Goal: Task Accomplishment & Management: Use online tool/utility

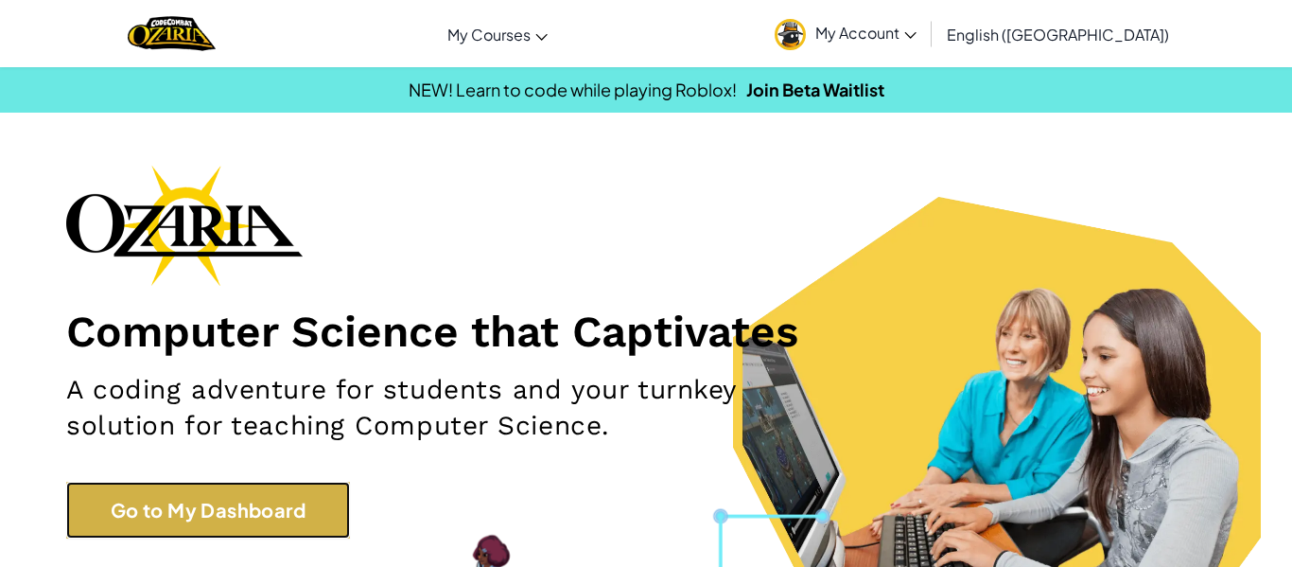
click at [271, 494] on link "Go to My Dashboard" at bounding box center [208, 510] width 284 height 57
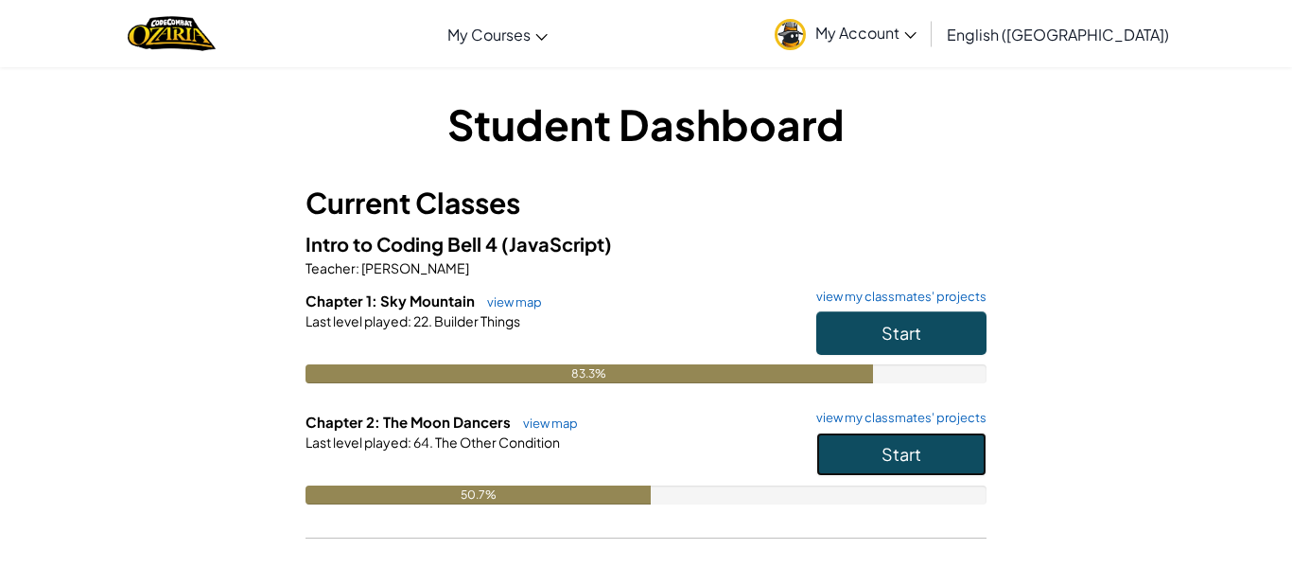
click at [880, 463] on button "Start" at bounding box center [901, 454] width 170 height 44
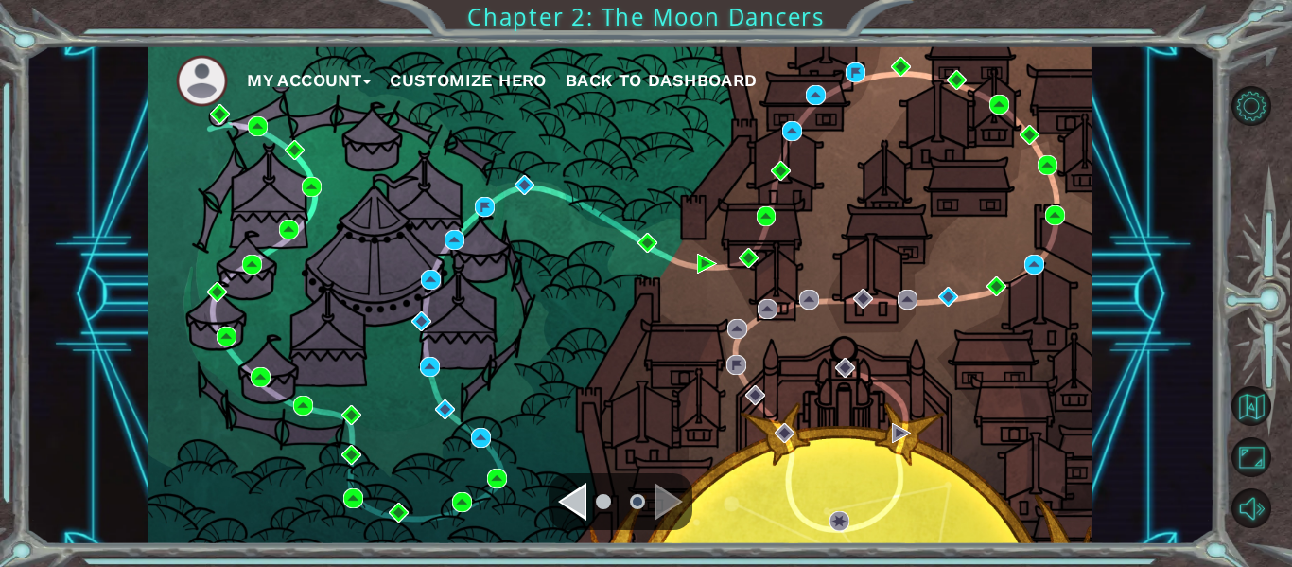
click at [959, 296] on div "My Account Customize Hero Back to Dashboard" at bounding box center [620, 294] width 945 height 499
click at [944, 293] on img at bounding box center [949, 297] width 20 height 20
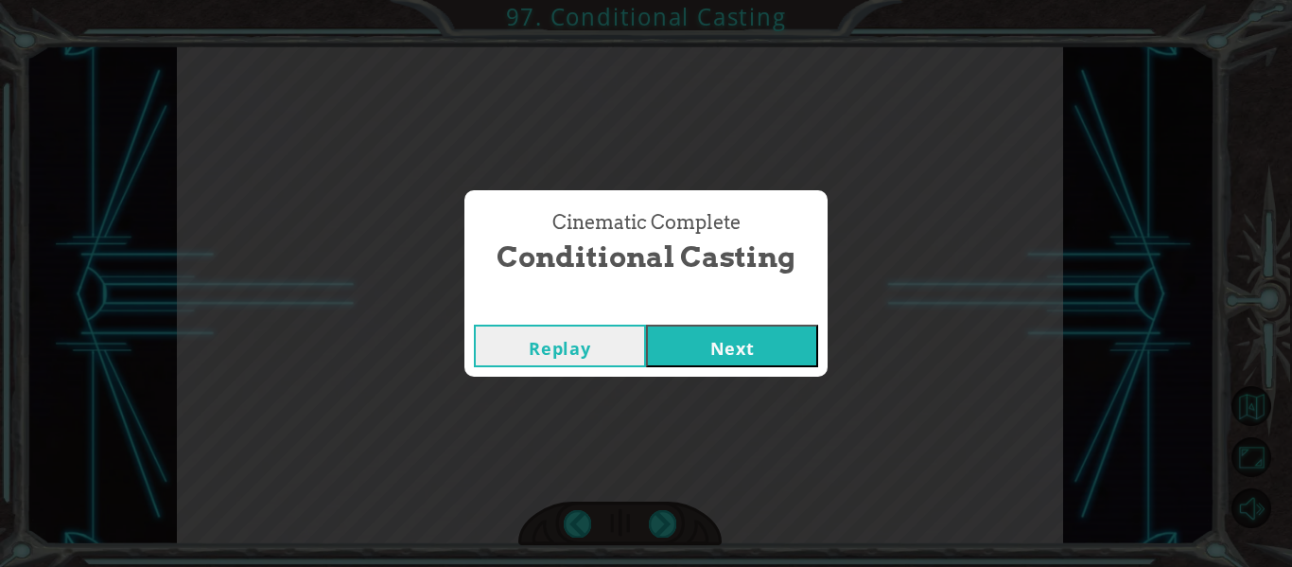
click at [753, 344] on button "Next" at bounding box center [732, 346] width 172 height 43
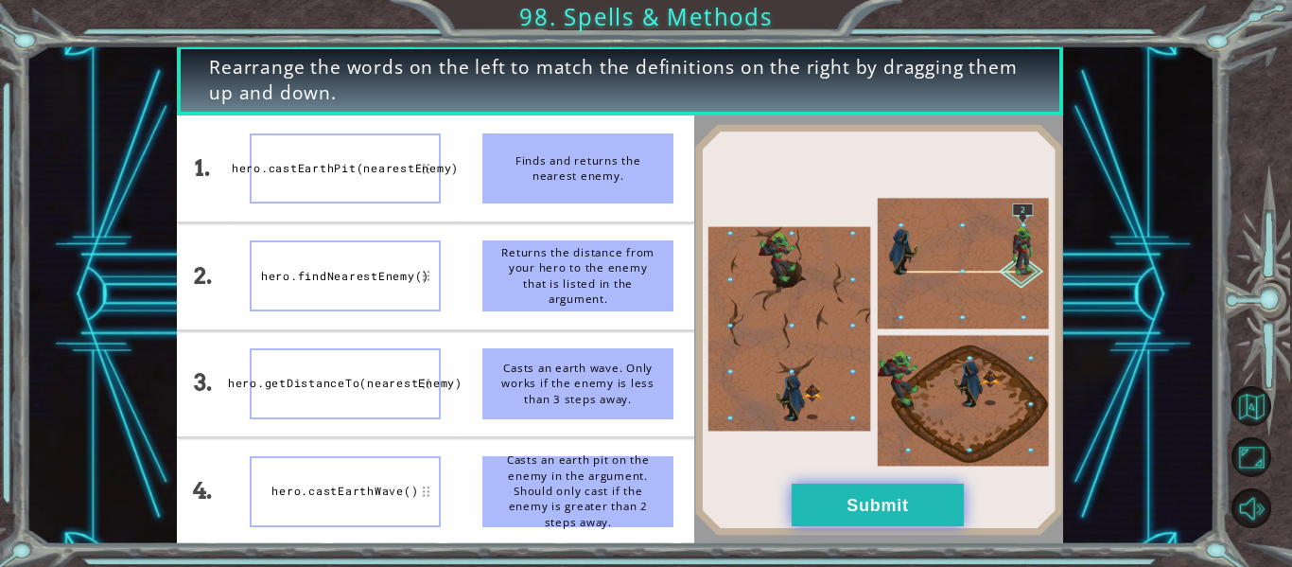
click at [849, 511] on button "Submit" at bounding box center [878, 504] width 172 height 43
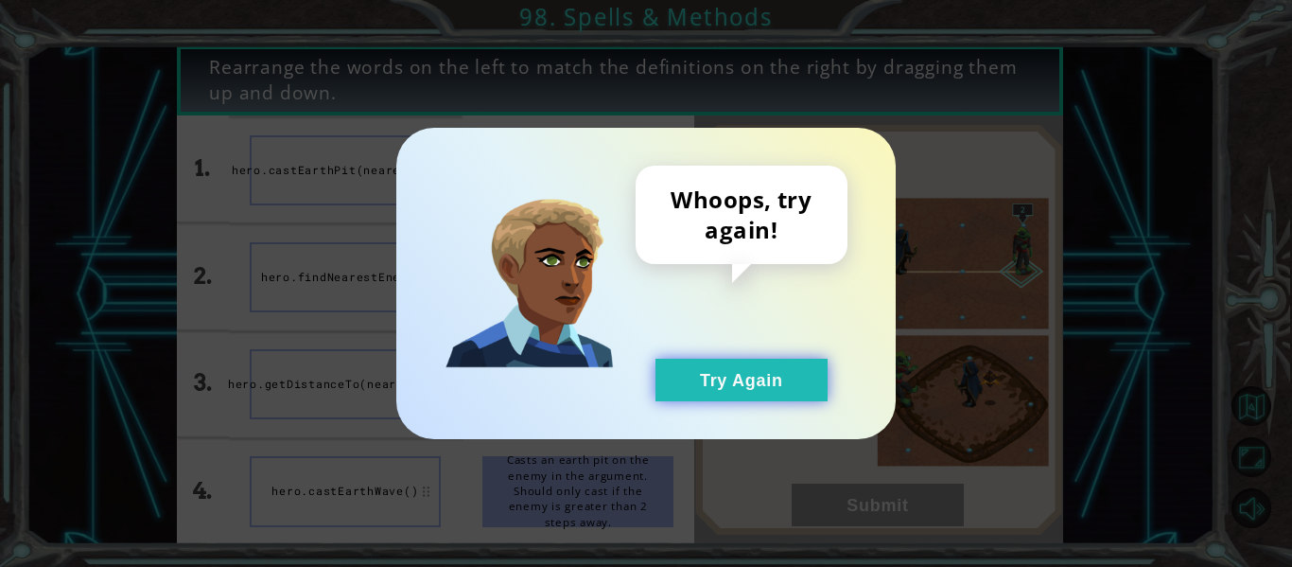
click at [681, 391] on button "Try Again" at bounding box center [742, 380] width 172 height 43
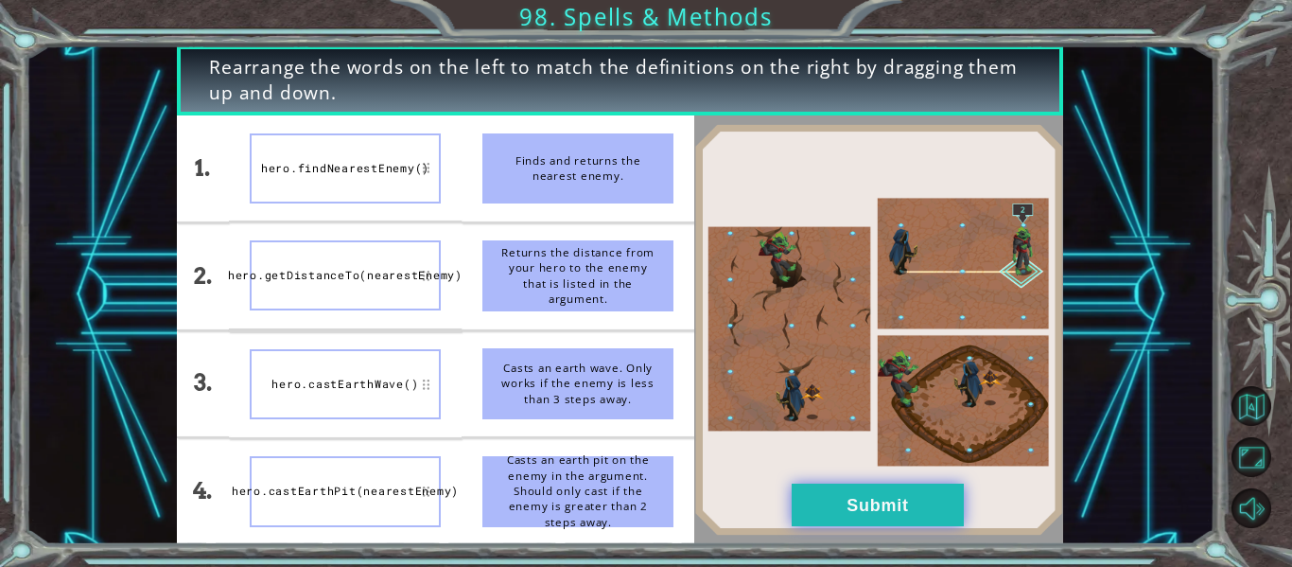
click at [942, 493] on button "Submit" at bounding box center [878, 504] width 172 height 43
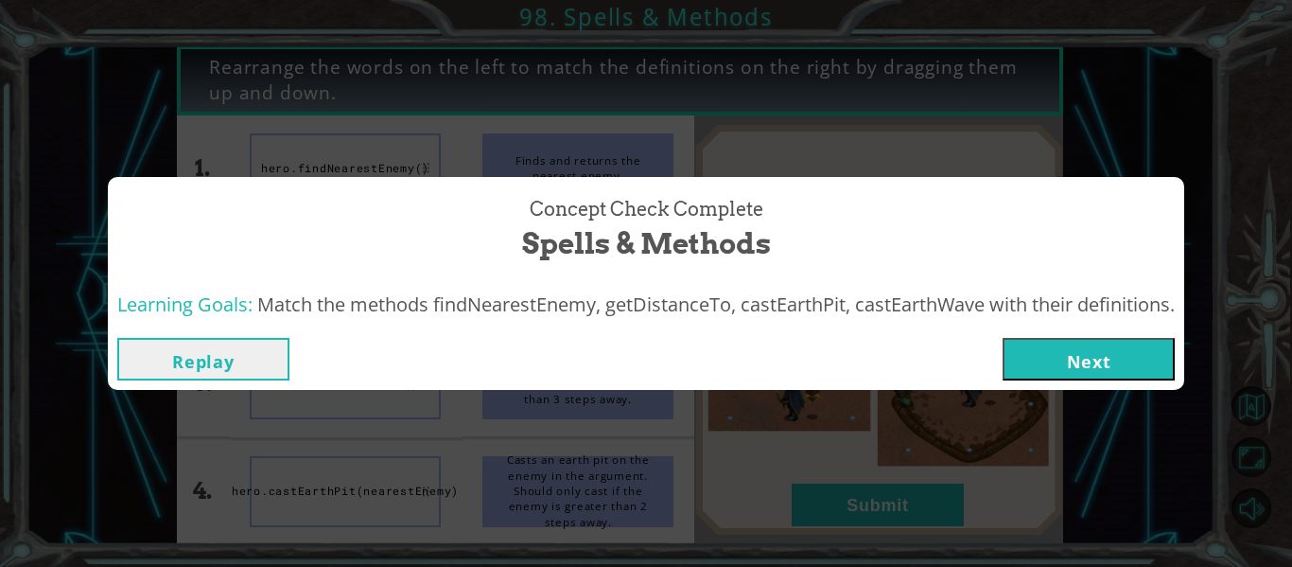
click at [1085, 359] on button "Next" at bounding box center [1089, 359] width 172 height 43
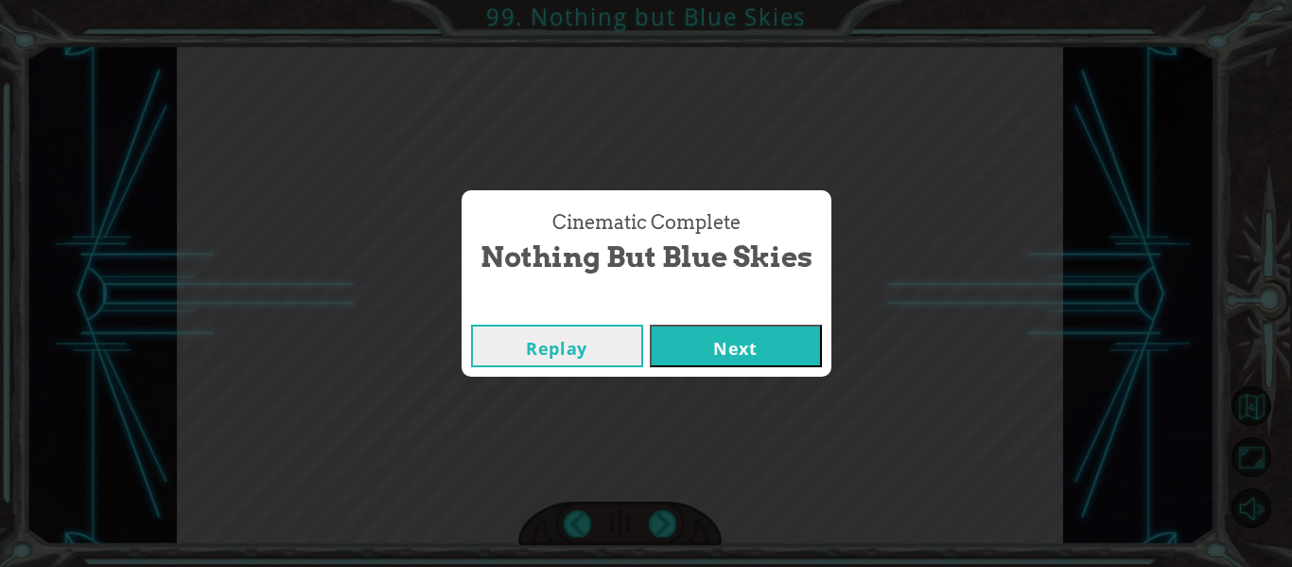
click at [650, 325] on button "Next" at bounding box center [736, 346] width 172 height 43
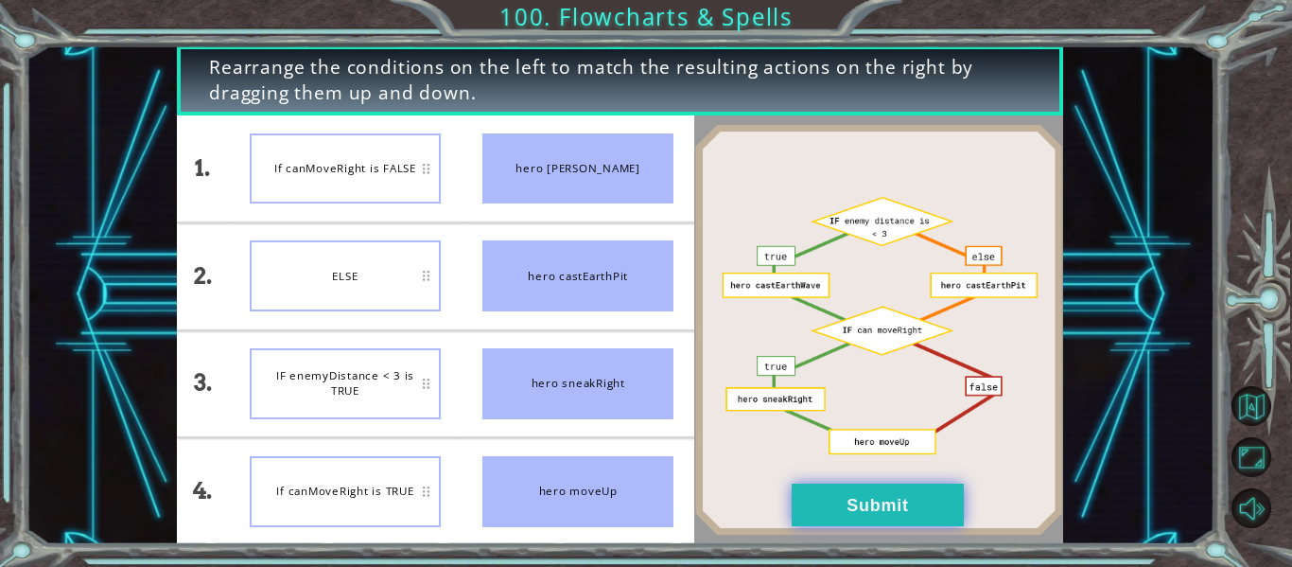
click at [870, 501] on button "Submit" at bounding box center [878, 504] width 172 height 43
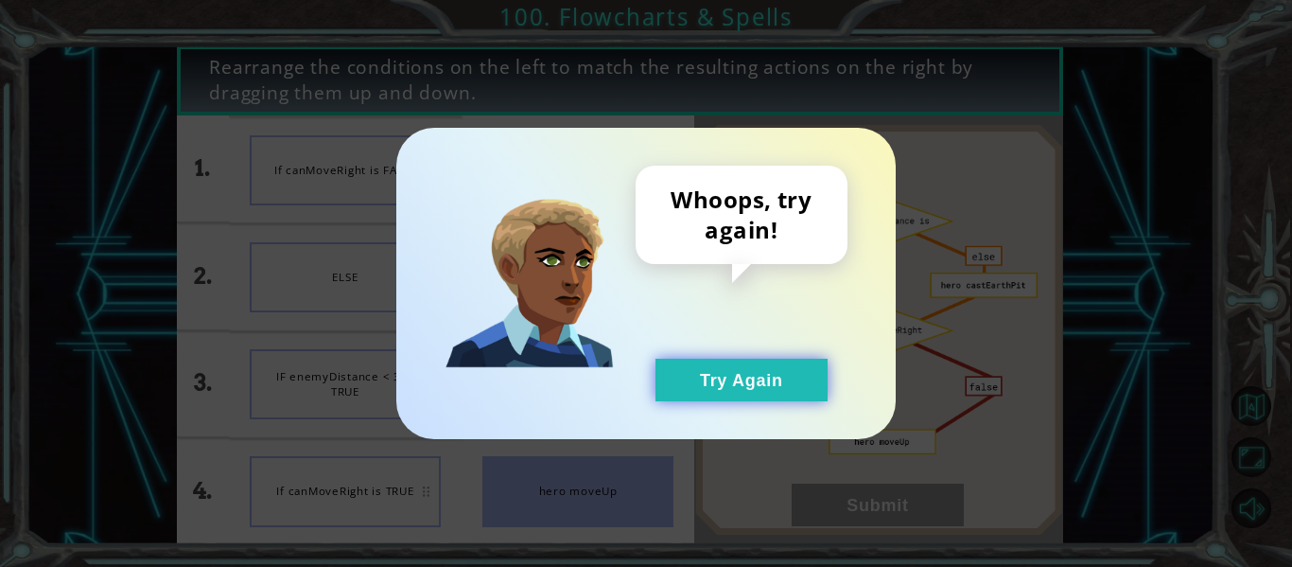
click at [769, 393] on button "Try Again" at bounding box center [742, 380] width 172 height 43
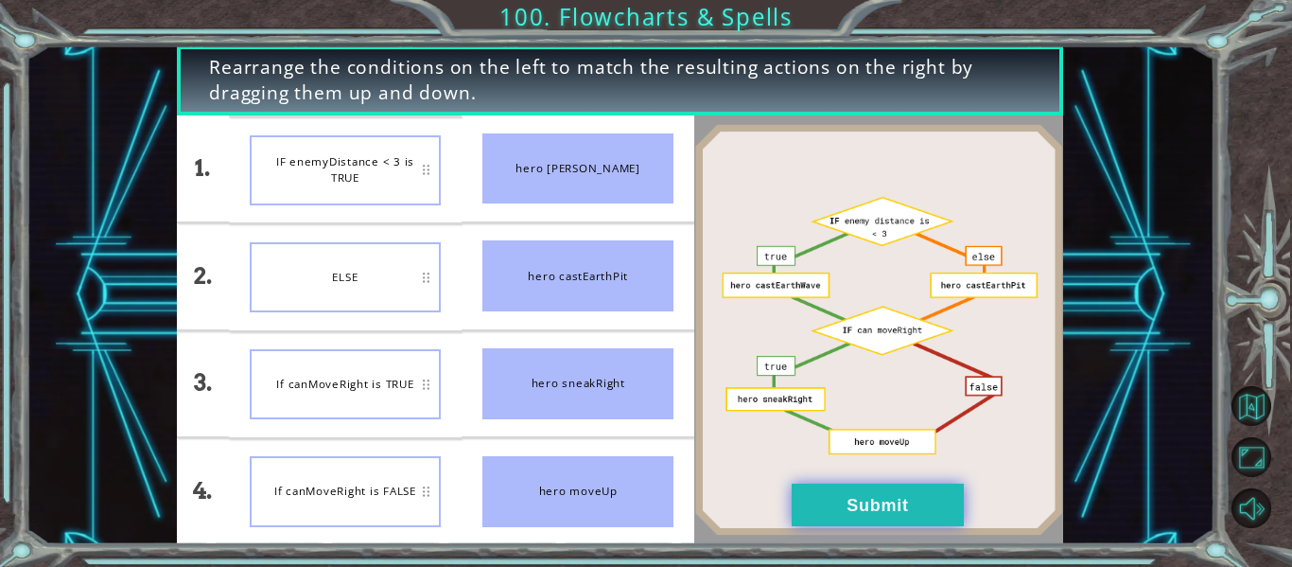
click at [922, 510] on button "Submit" at bounding box center [878, 504] width 172 height 43
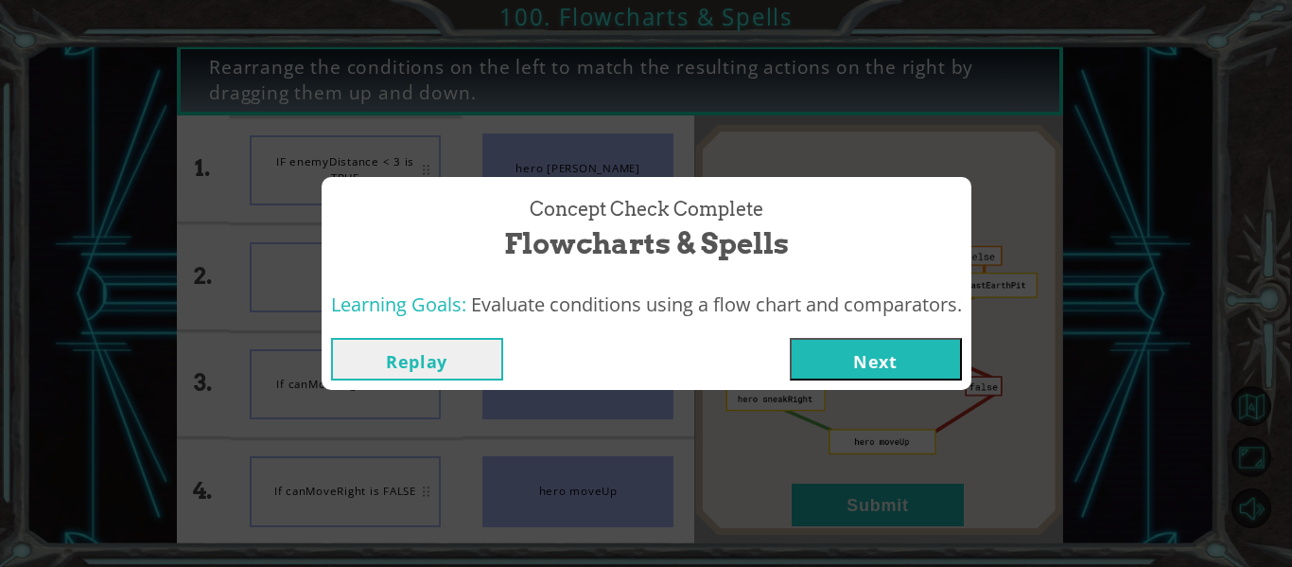
click at [901, 333] on div "Replay Next" at bounding box center [647, 358] width 650 height 61
click at [905, 345] on button "Next" at bounding box center [876, 359] width 172 height 43
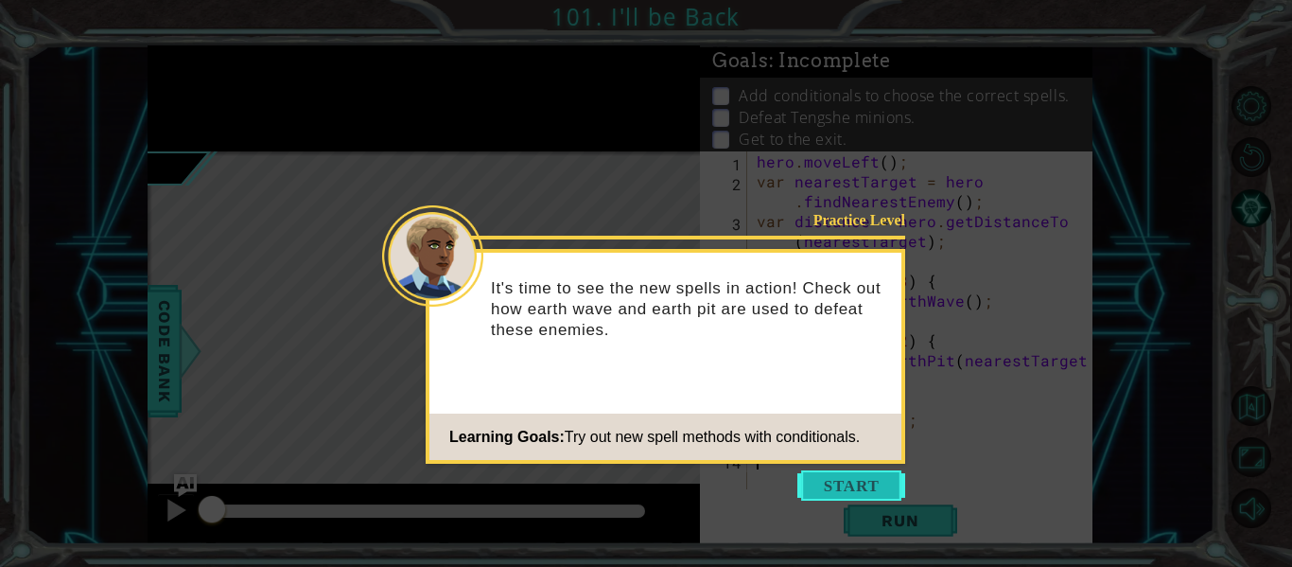
click at [856, 491] on button "Start" at bounding box center [852, 485] width 108 height 30
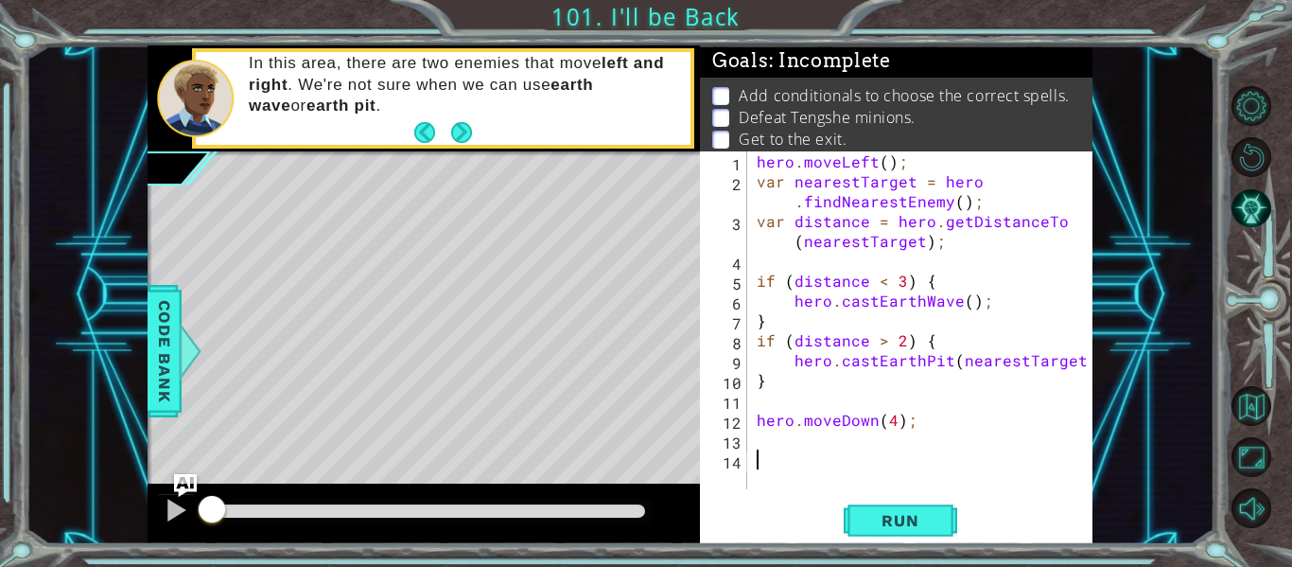
click at [631, 12] on div "1 ההההההההההההההההההההההההההההההההההההההההההההההההההההההההההההההההההההההההההההה…" at bounding box center [646, 283] width 1292 height 567
click at [571, 29] on div "1 ההההההההההההההההההההההההההההההההההההההההההההההההההההההההההההההההההההההההההההה…" at bounding box center [646, 283] width 1292 height 567
